Goal: Transaction & Acquisition: Download file/media

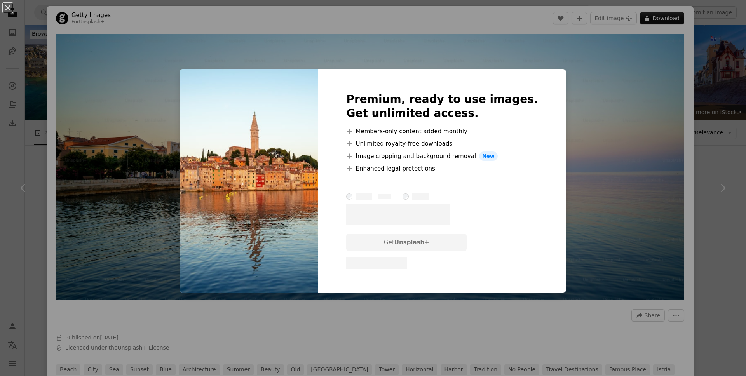
scroll to position [773, 0]
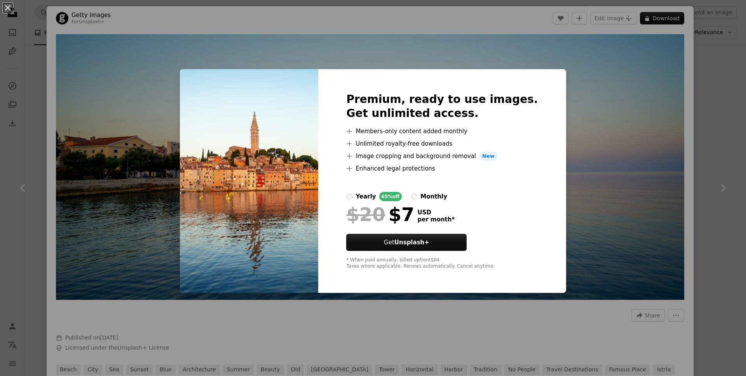
click at [606, 234] on div "An X shape Premium, ready to use images. Get unlimited access. A plus sign Memb…" at bounding box center [373, 188] width 746 height 376
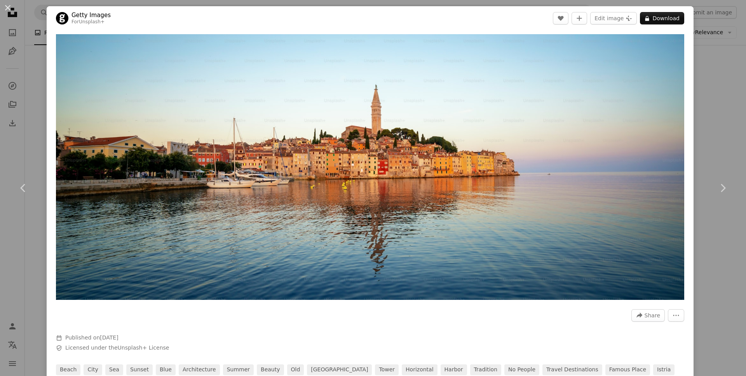
click at [729, 84] on div "An X shape Chevron left Chevron right Getty Images For Unsplash+ A heart A plus…" at bounding box center [373, 188] width 746 height 376
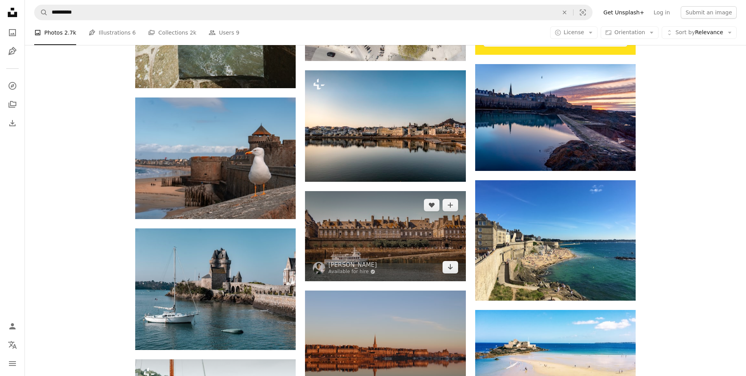
scroll to position [360, 0]
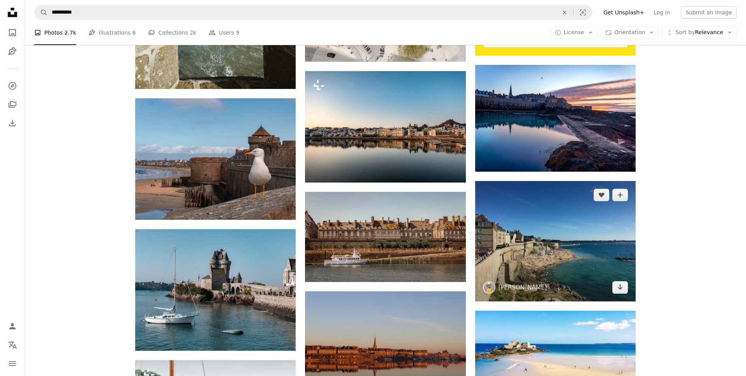
click at [606, 237] on img at bounding box center [555, 241] width 161 height 121
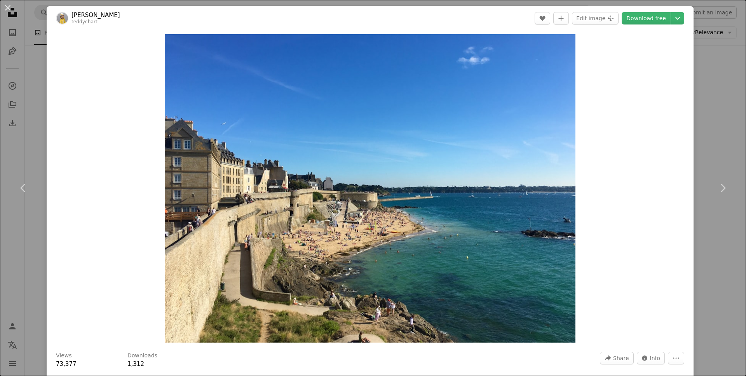
click at [729, 110] on div "An X shape Chevron left Chevron right [PERSON_NAME] teddycharti A heart A plus …" at bounding box center [373, 188] width 746 height 376
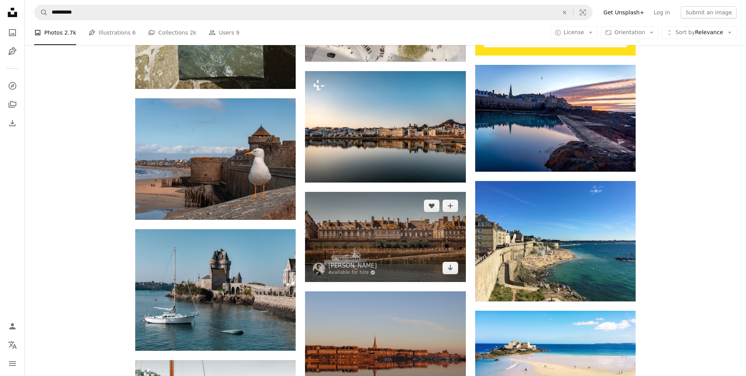
click at [414, 257] on img at bounding box center [385, 237] width 161 height 90
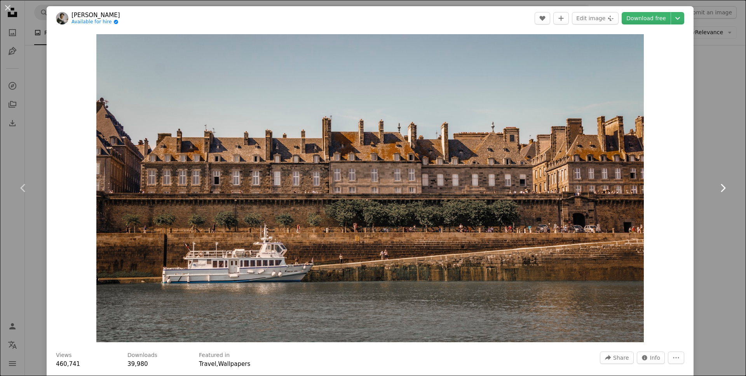
click at [718, 158] on link "Chevron right" at bounding box center [723, 188] width 47 height 75
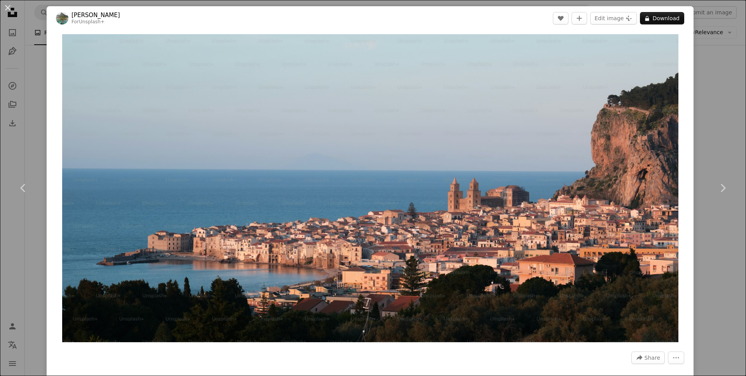
click at [710, 133] on div "An X shape Chevron left Chevron right [PERSON_NAME] For Unsplash+ A heart A plu…" at bounding box center [373, 188] width 746 height 376
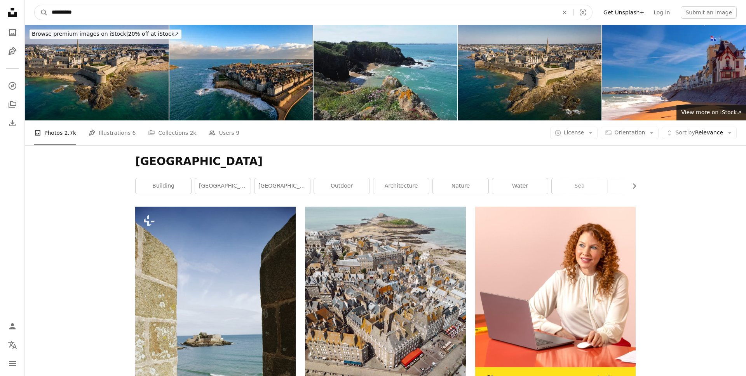
click at [93, 17] on input "**********" at bounding box center [302, 12] width 508 height 15
type input "******"
click button "A magnifying glass" at bounding box center [41, 12] width 13 height 15
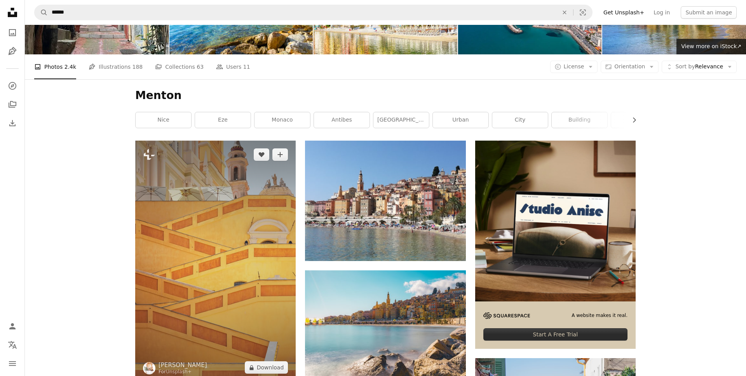
scroll to position [128, 0]
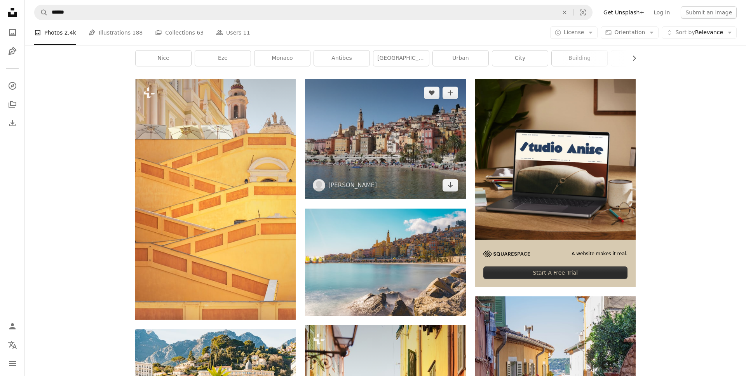
click at [418, 159] on img at bounding box center [385, 139] width 161 height 121
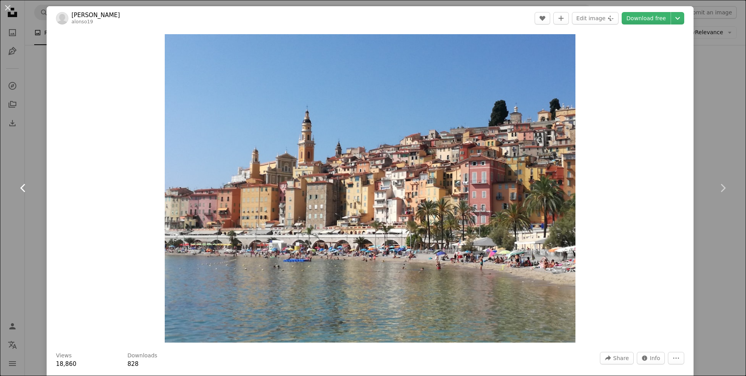
click at [13, 225] on link "Chevron left" at bounding box center [23, 188] width 47 height 75
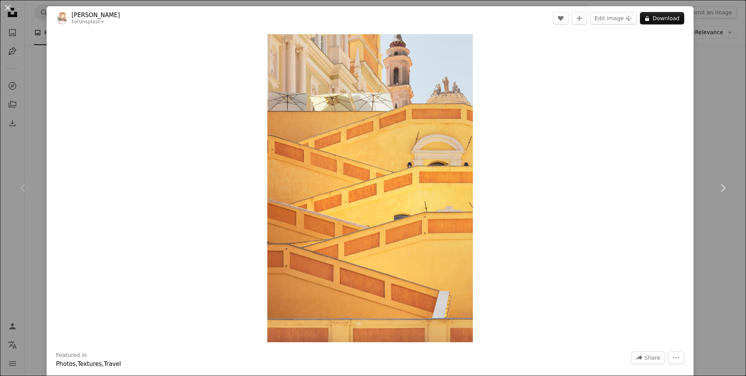
click at [714, 276] on div "An X shape Chevron left Chevron right [PERSON_NAME] For Unsplash+ A heart A plu…" at bounding box center [373, 188] width 746 height 376
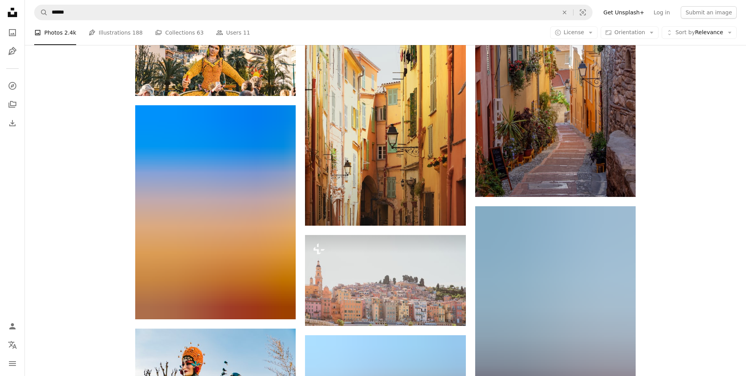
scroll to position [527, 0]
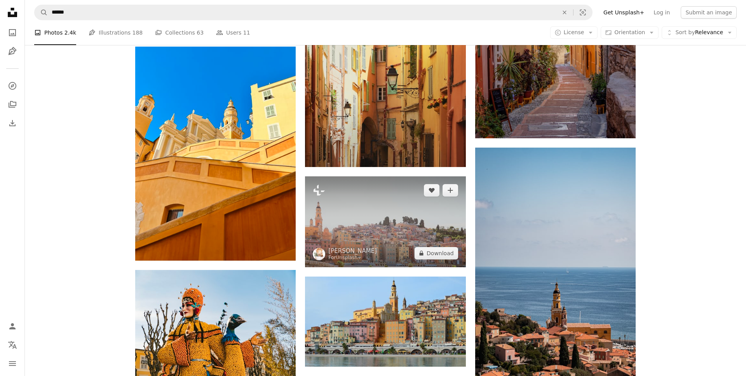
click at [387, 239] on img at bounding box center [385, 221] width 161 height 91
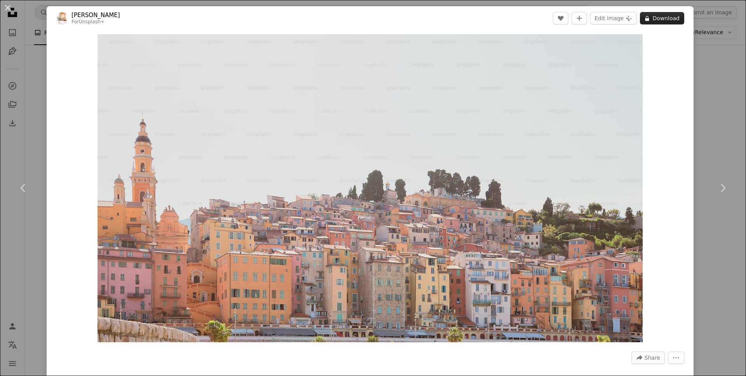
click at [671, 16] on button "A lock Download" at bounding box center [662, 18] width 44 height 12
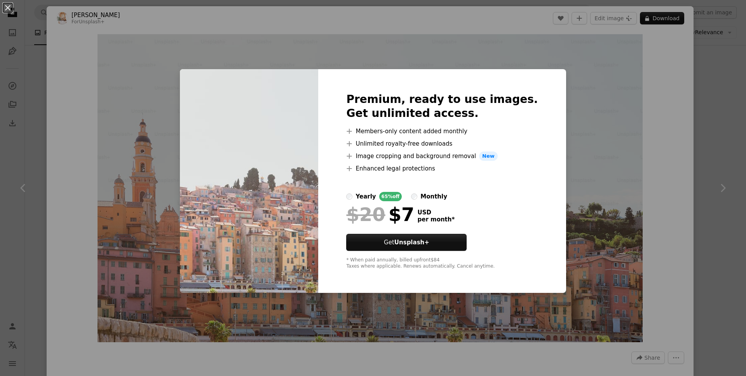
click at [732, 123] on div "An X shape Premium, ready to use images. Get unlimited access. A plus sign Memb…" at bounding box center [373, 188] width 746 height 376
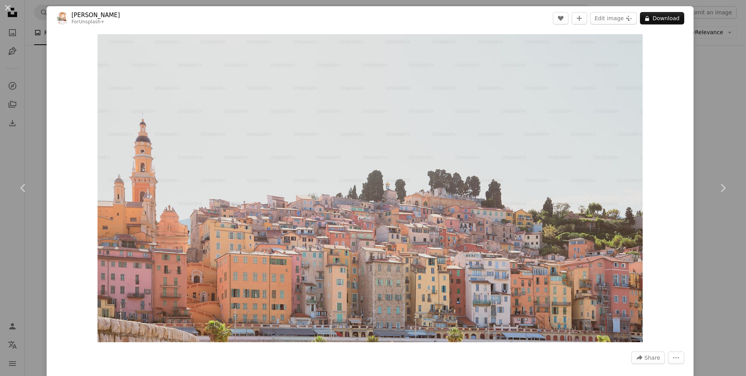
click at [727, 116] on div "An X shape Chevron left Chevron right [PERSON_NAME] For Unsplash+ A heart A plu…" at bounding box center [373, 188] width 746 height 376
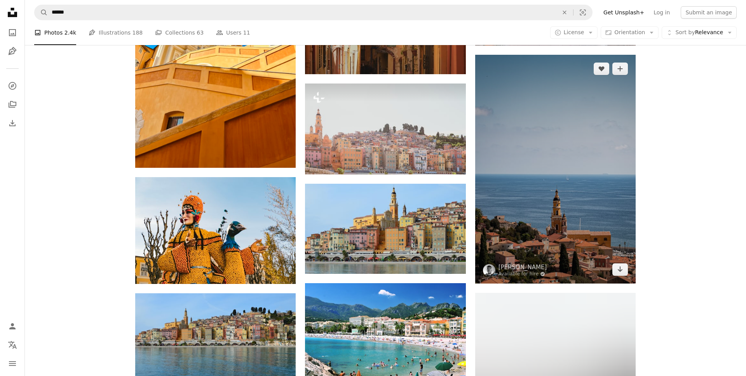
scroll to position [621, 0]
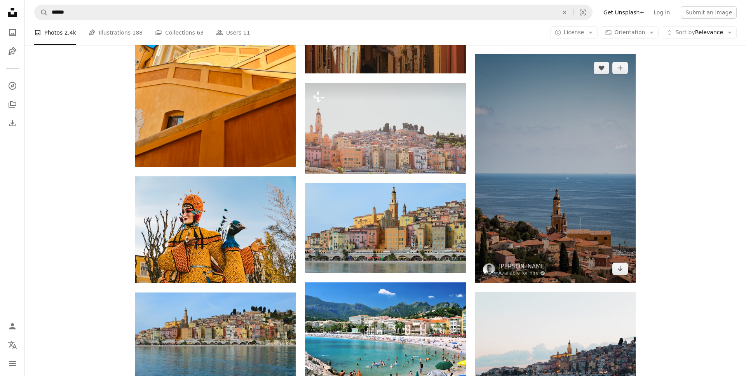
click at [576, 236] on img at bounding box center [555, 168] width 161 height 229
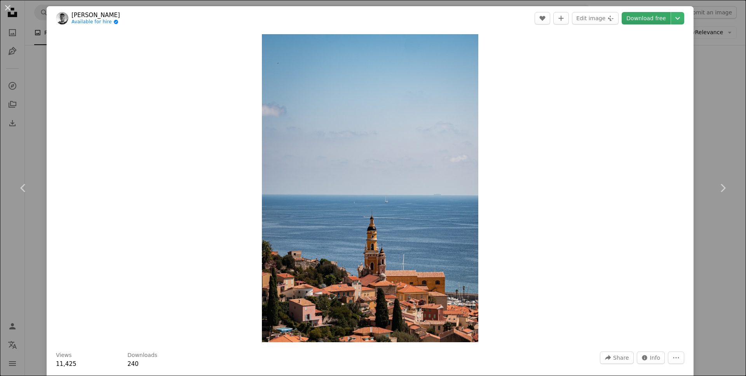
click at [658, 17] on link "Download free" at bounding box center [646, 18] width 49 height 12
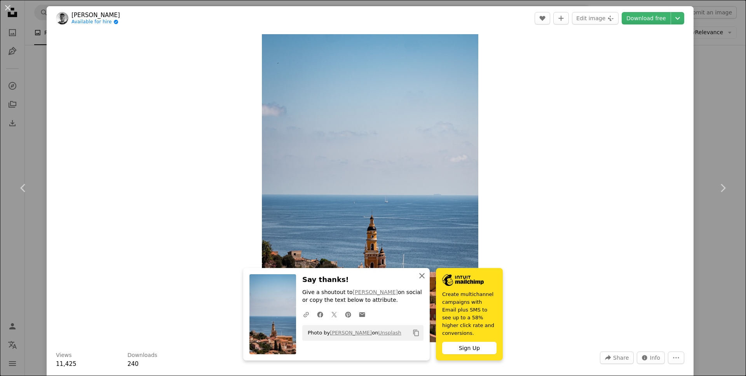
click at [423, 279] on icon "button" at bounding box center [421, 275] width 5 height 5
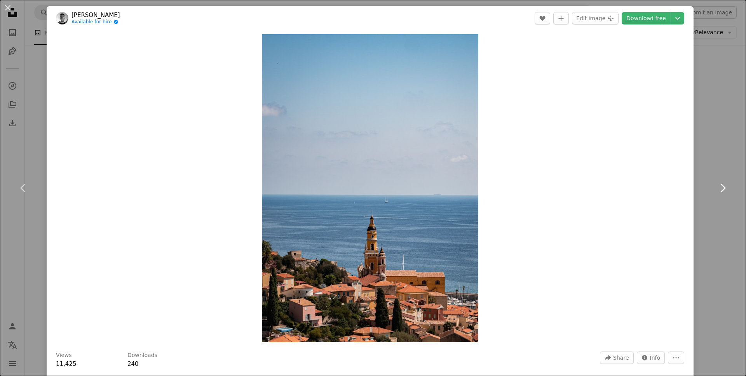
click at [714, 211] on link "Chevron right" at bounding box center [723, 188] width 47 height 75
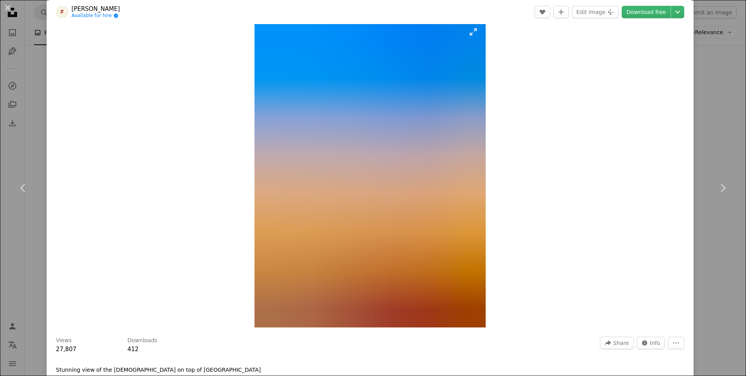
scroll to position [14, 0]
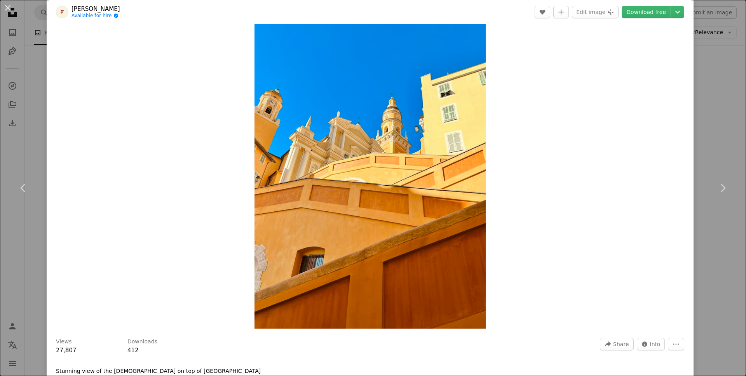
click at [729, 85] on div "An X shape Chevron left Chevron right [PERSON_NAME] Available for hire A checkm…" at bounding box center [373, 188] width 746 height 376
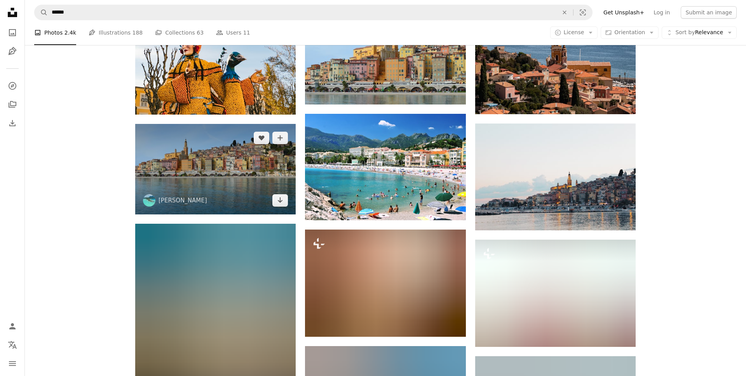
scroll to position [775, 0]
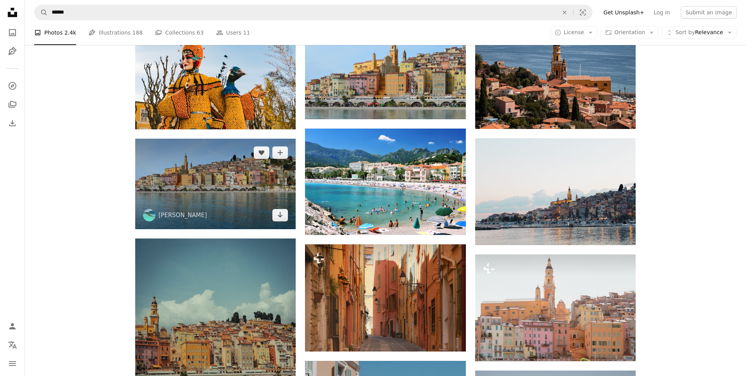
click at [211, 155] on img at bounding box center [215, 184] width 161 height 90
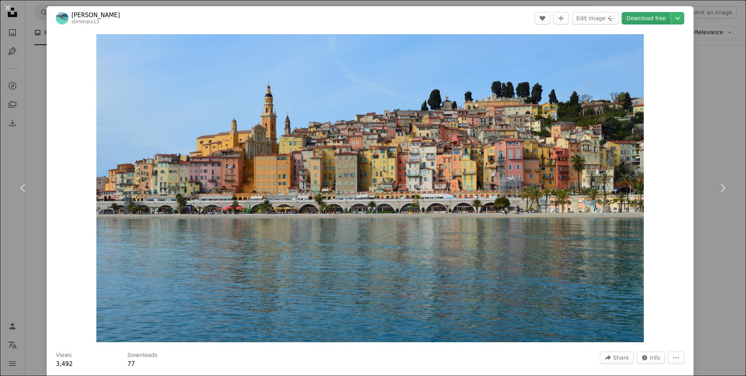
click at [650, 16] on link "Download free" at bounding box center [646, 18] width 49 height 12
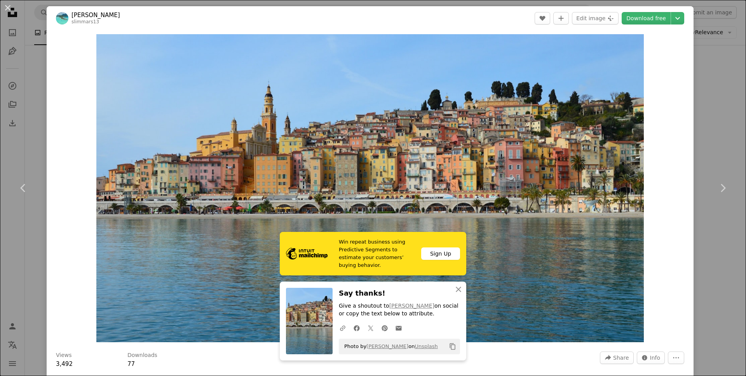
click at [729, 148] on div "An X shape Chevron left Chevron right Win repeat business using Predictive Segm…" at bounding box center [373, 188] width 746 height 376
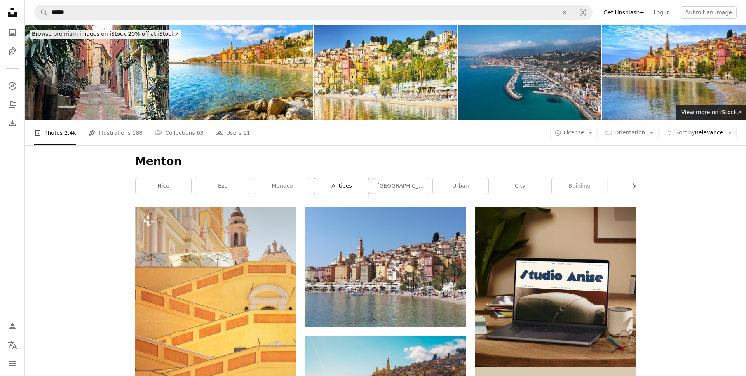
click at [350, 186] on link "antibes" at bounding box center [342, 186] width 56 height 16
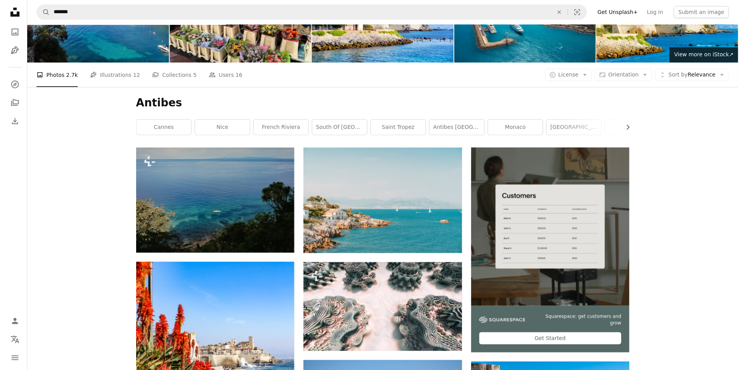
scroll to position [58, 0]
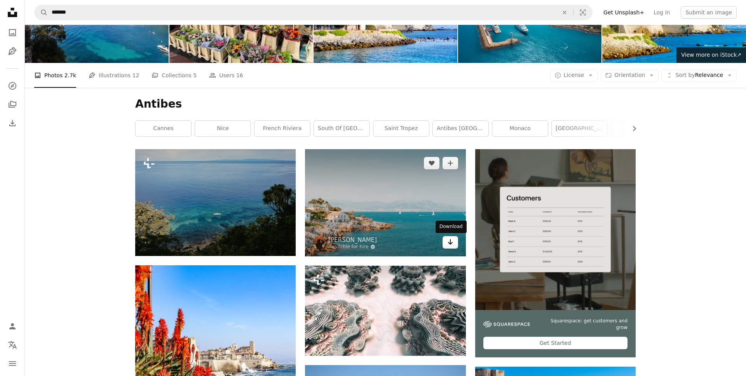
click at [450, 244] on icon "Download" at bounding box center [450, 241] width 5 height 5
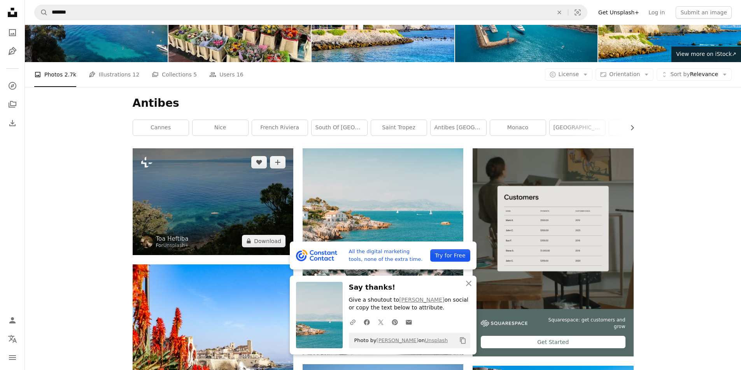
click at [242, 213] on img at bounding box center [213, 201] width 161 height 107
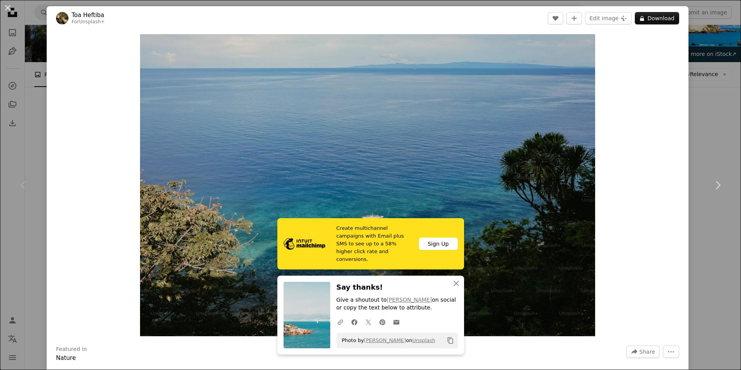
click at [723, 86] on div "An X shape Chevron left Chevron right Create multichannel campaigns with Email …" at bounding box center [370, 185] width 741 height 370
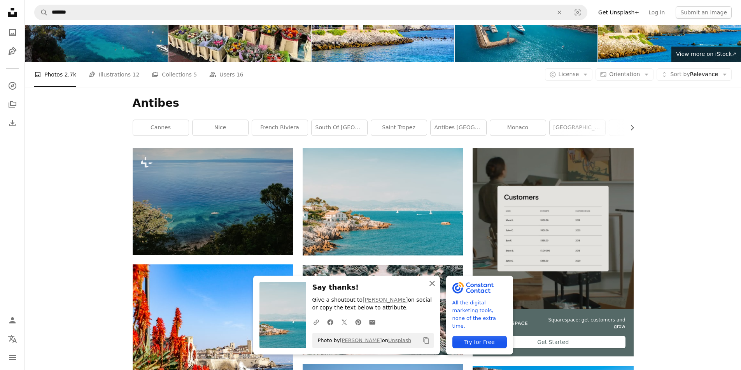
click at [430, 283] on icon "An X shape" at bounding box center [431, 283] width 9 height 9
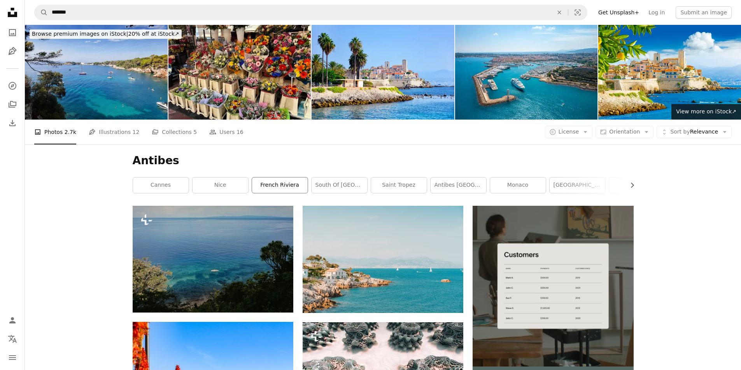
click at [303, 182] on link "french riviera" at bounding box center [280, 186] width 56 height 16
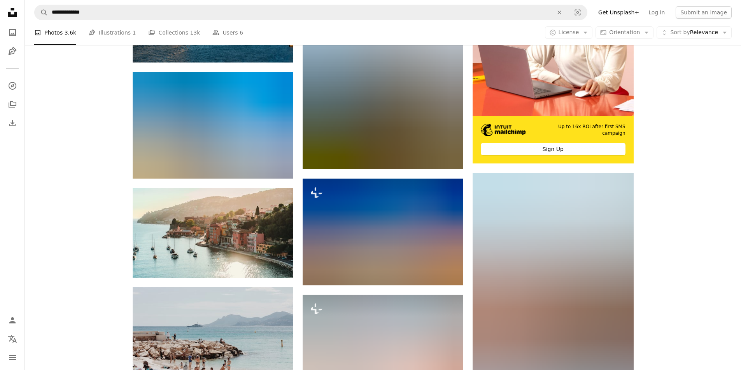
scroll to position [251, 0]
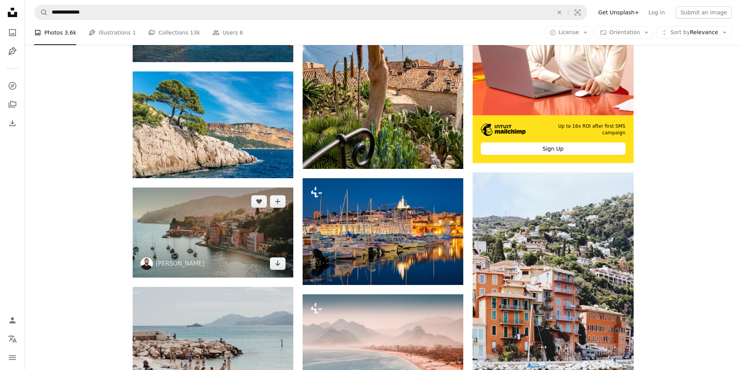
click at [219, 255] on img at bounding box center [213, 233] width 161 height 90
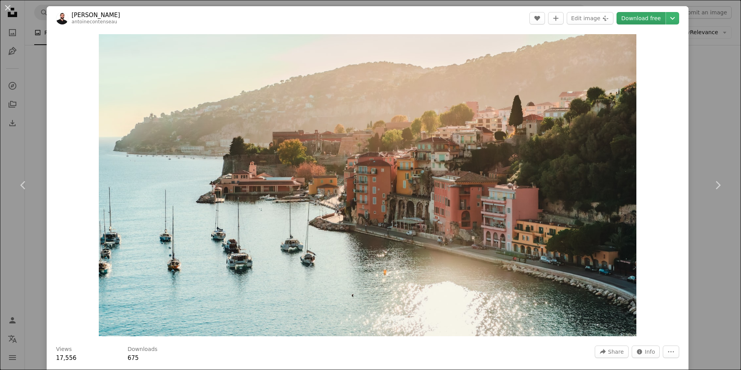
click at [638, 18] on link "Download free" at bounding box center [640, 18] width 49 height 12
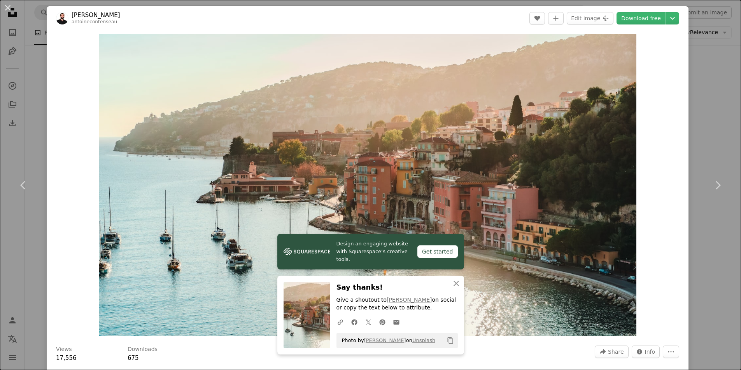
click at [700, 75] on div "An X shape Chevron left Chevron right Design an engaging website with Squarespa…" at bounding box center [370, 185] width 741 height 370
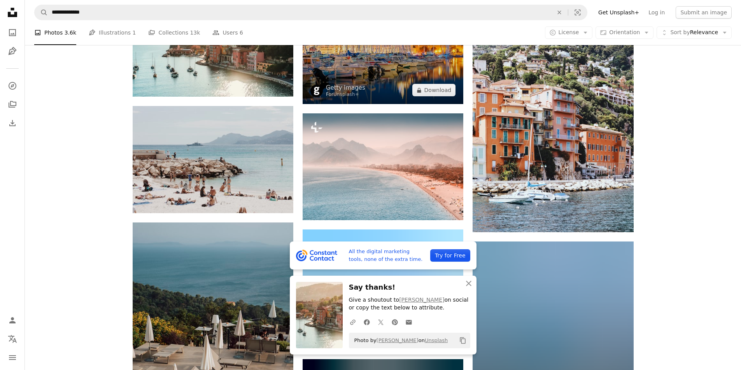
scroll to position [467, 0]
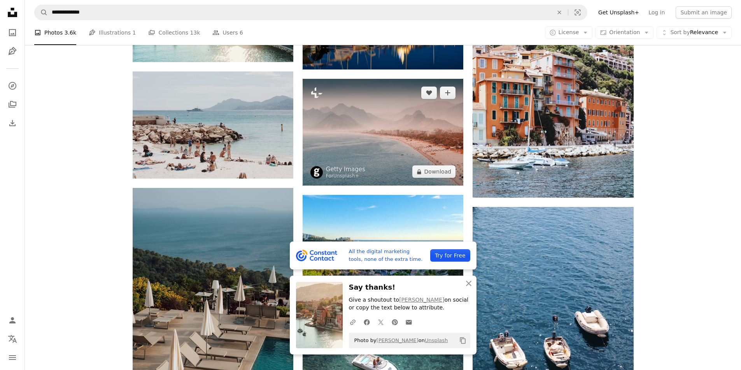
click at [372, 155] on img at bounding box center [382, 132] width 161 height 107
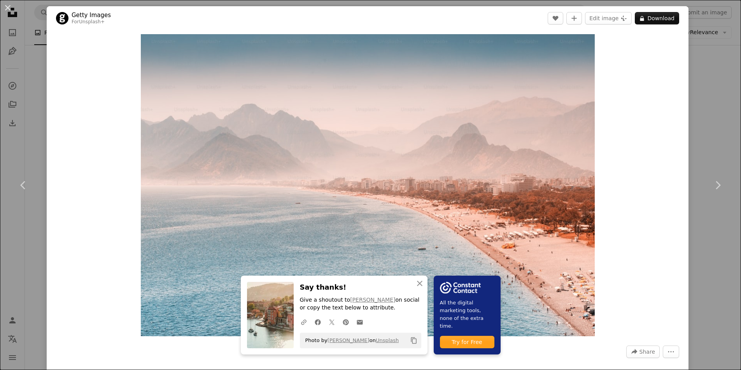
click at [703, 79] on div "An X shape Chevron left Chevron right An X shape Close Say thanks! Give a shout…" at bounding box center [370, 185] width 741 height 370
